Goal: Complete application form

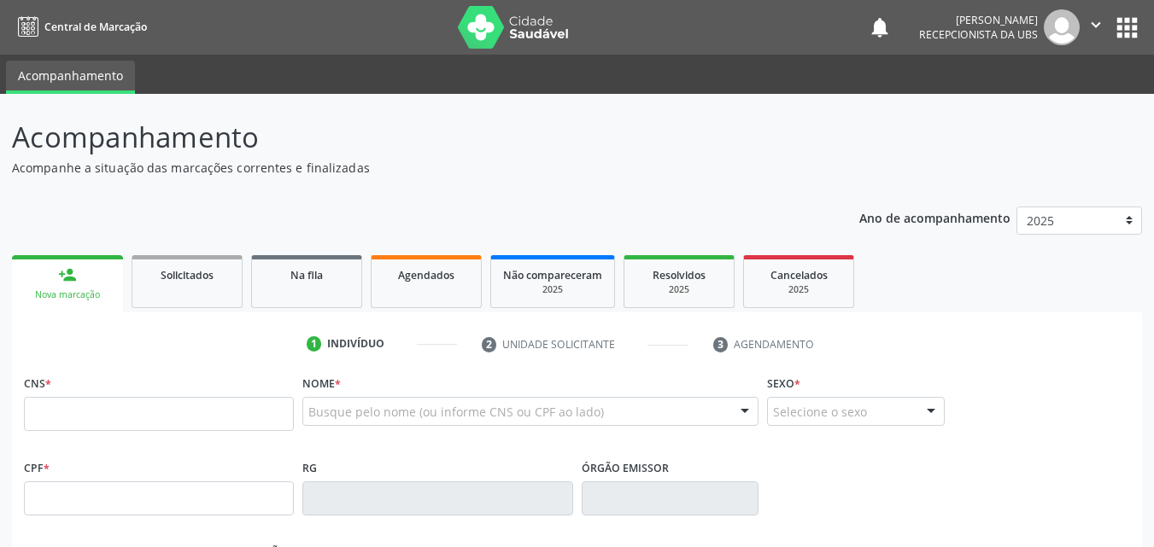
click at [56, 331] on ul "1 Indivíduo 2 Unidade solicitante 3 Agendamento" at bounding box center [577, 345] width 1130 height 28
click at [27, 416] on input "text" at bounding box center [159, 414] width 270 height 34
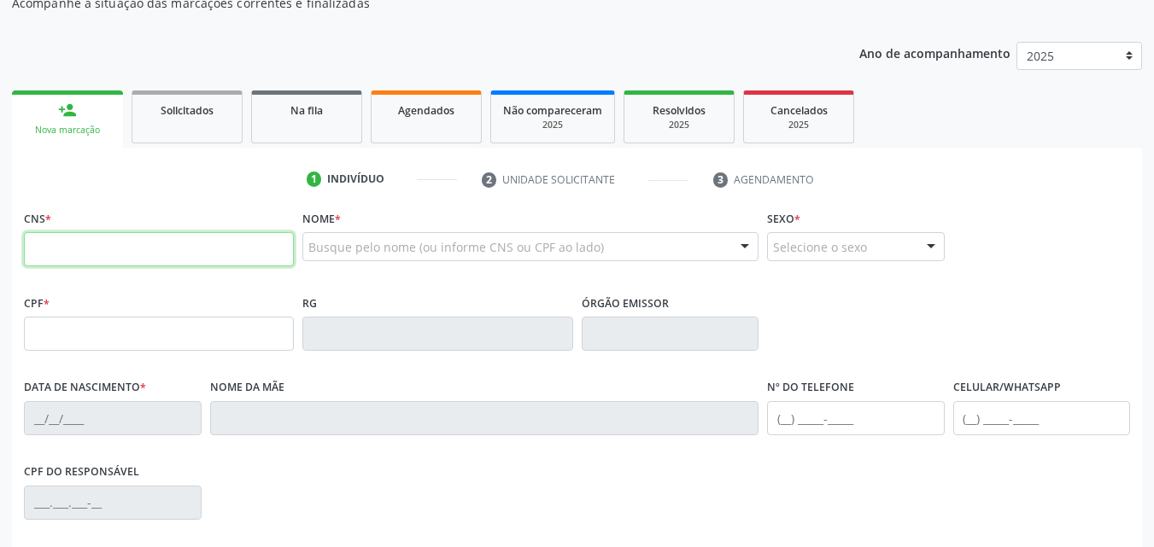
scroll to position [171, 0]
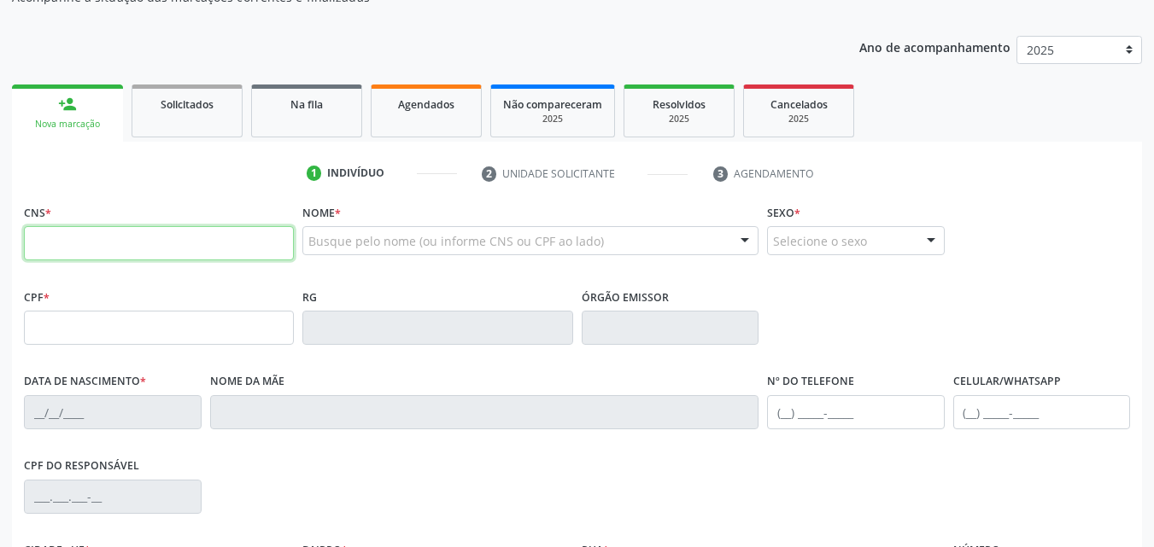
drag, startPoint x: 38, startPoint y: 243, endPoint x: 81, endPoint y: 134, distance: 116.9
click at [38, 243] on input "text" at bounding box center [159, 243] width 270 height 34
click at [33, 243] on input "text" at bounding box center [159, 243] width 270 height 34
type input "700 8014 6064 6980"
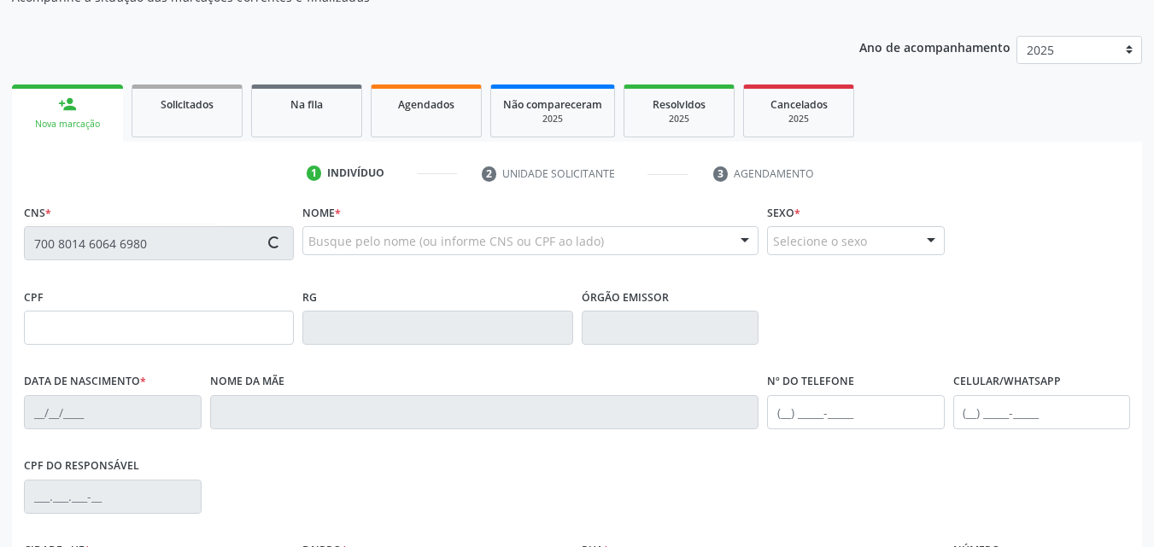
type input "174.241.744-28"
type input "[DATE]"
type input "[PERSON_NAME]"
type input "[PHONE_NUMBER]"
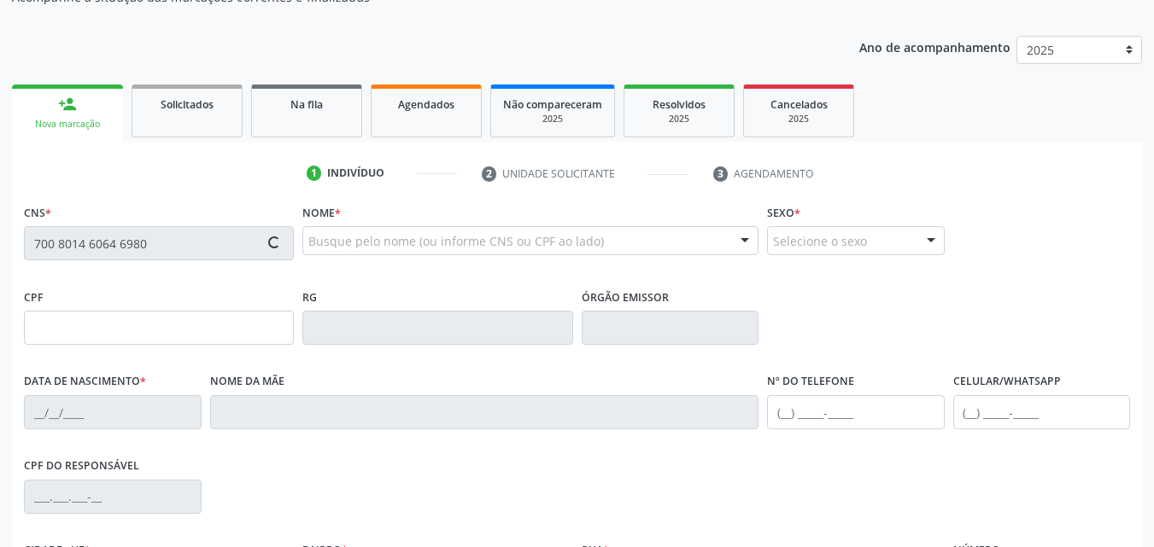
type input "135.342.484-73"
type input "256"
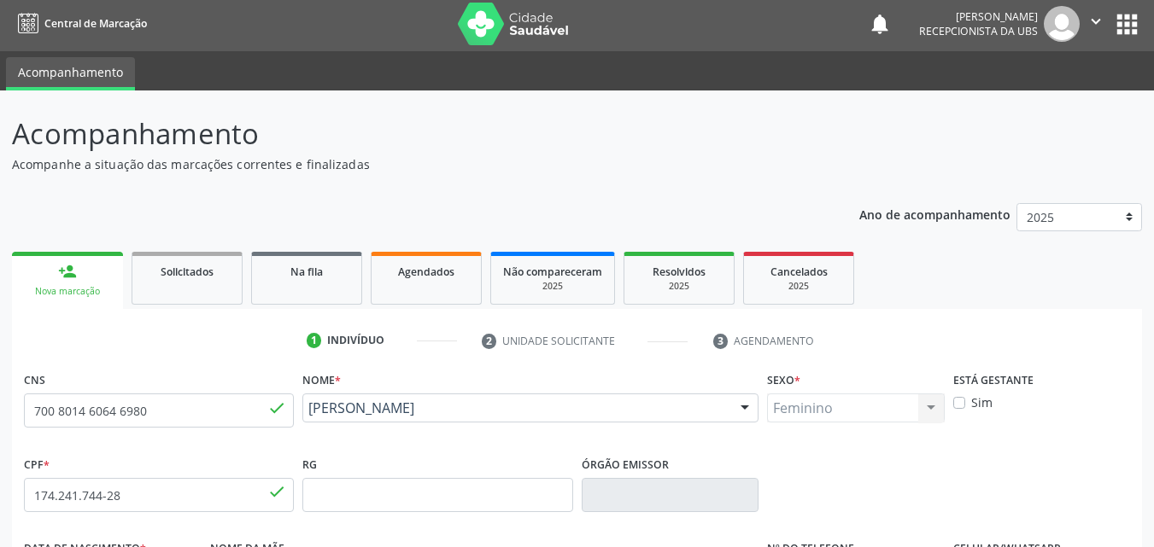
scroll to position [0, 0]
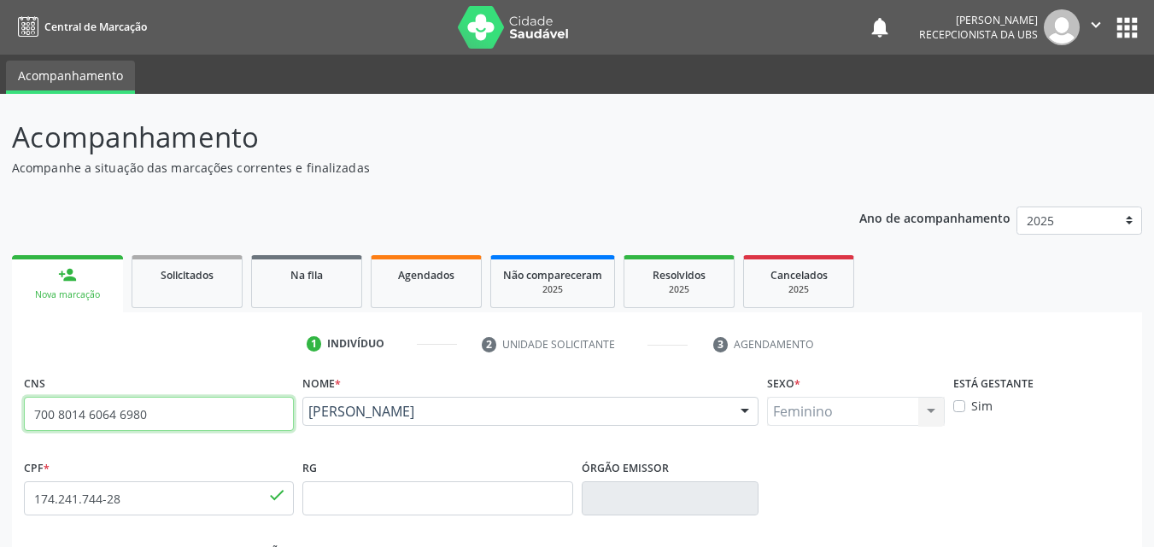
click at [159, 419] on input "700 8014 6064 6980" at bounding box center [159, 414] width 270 height 34
type input "7"
